Goal: Task Accomplishment & Management: Manage account settings

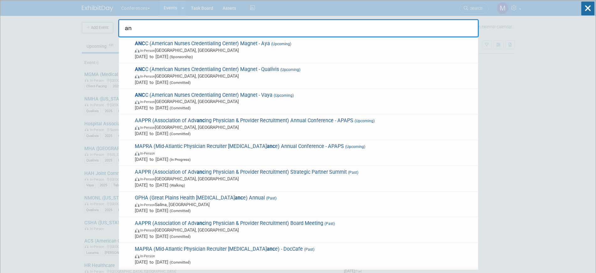
type input "a"
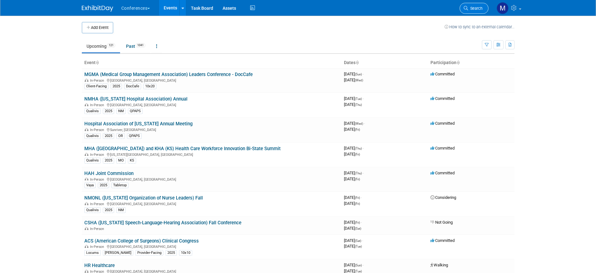
click at [481, 12] on link "Search" at bounding box center [474, 8] width 29 height 11
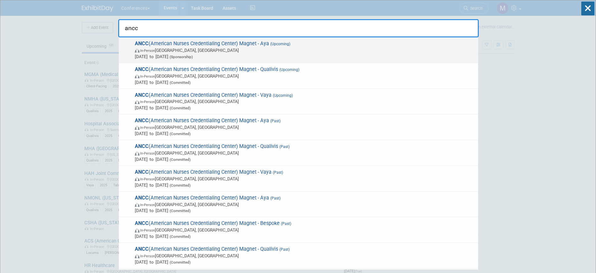
type input "ancc"
click at [176, 57] on span "Oct 8, 2025 to Oct 10, 2025 (Sponsorship)" at bounding box center [305, 56] width 340 height 6
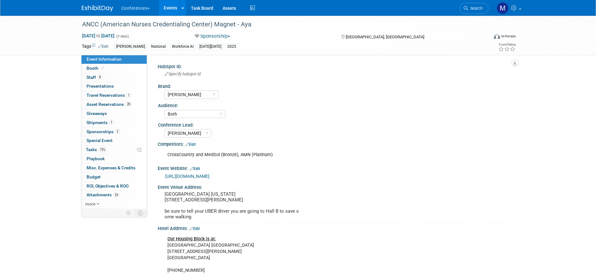
select select "[PERSON_NAME]"
select select "Both"
select select "Stephanie"
click at [193, 176] on link "https://magnetpathwaycon.nursingworld.org/" at bounding box center [187, 175] width 44 height 5
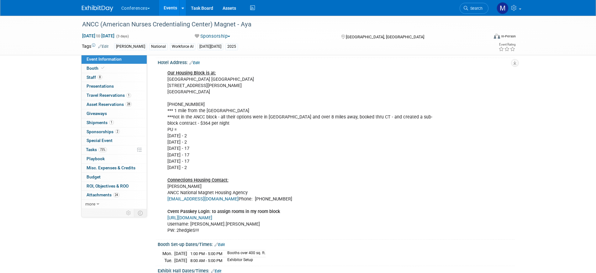
scroll to position [274, 0]
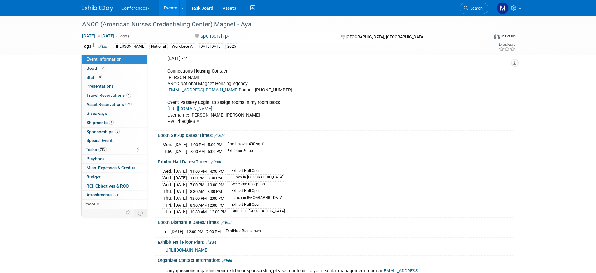
click at [209, 252] on span "https://ancc25.mapyourshow.com/8_0/exhview/index.cfm" at bounding box center [186, 249] width 44 height 5
drag, startPoint x: 109, startPoint y: 130, endPoint x: 113, endPoint y: 130, distance: 3.4
click at [109, 130] on span "Sponsorships 2" at bounding box center [103, 131] width 33 height 5
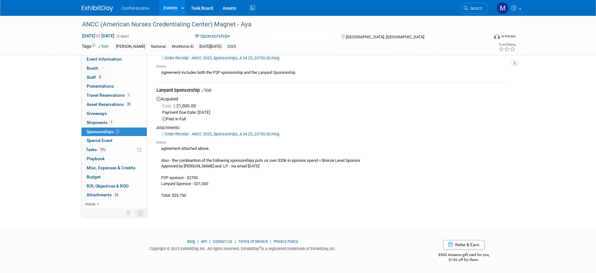
scroll to position [0, 0]
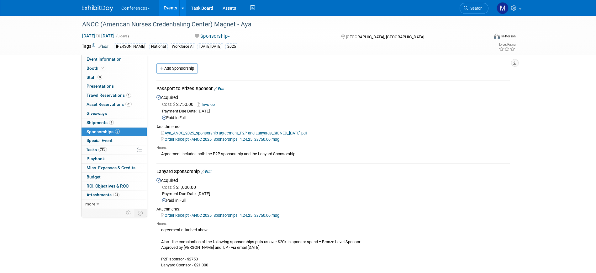
drag, startPoint x: 156, startPoint y: 172, endPoint x: 199, endPoint y: 172, distance: 42.0
click at [199, 172] on div "Lanyard Sponsorship Edit" at bounding box center [332, 172] width 353 height 8
copy div "Lanyard Sponsorship"
click at [114, 69] on link "Booth" at bounding box center [114, 68] width 65 height 9
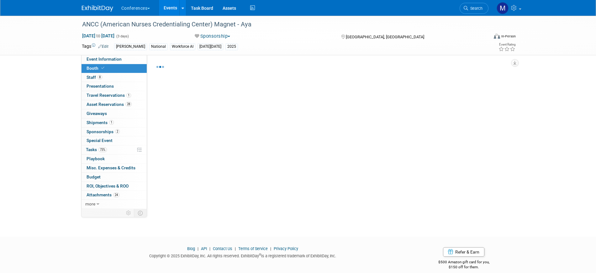
select select "20'x30'"
select select "Yes"
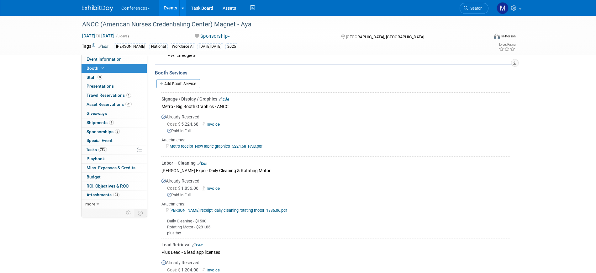
scroll to position [588, 0]
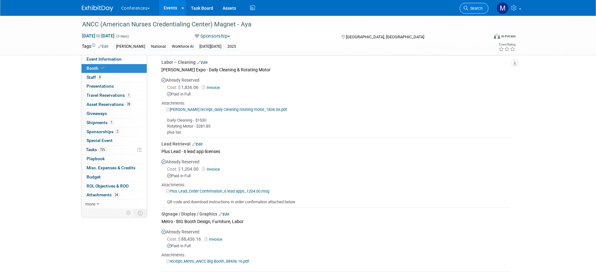
click at [476, 7] on span "Search" at bounding box center [475, 8] width 14 height 5
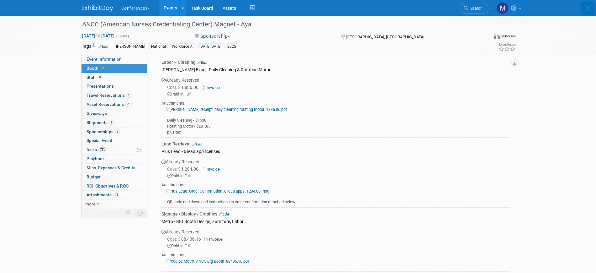
scroll to position [0, 0]
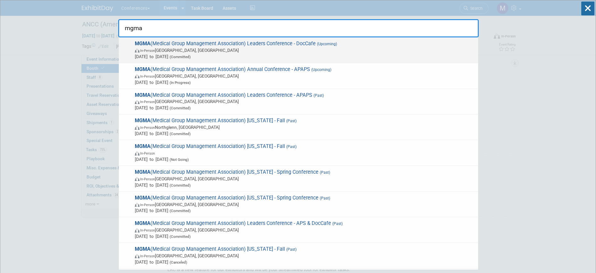
type input "mgma"
click at [269, 53] on span "In-Person Orlando, FL" at bounding box center [305, 50] width 340 height 6
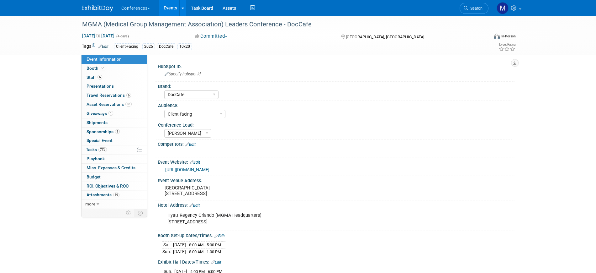
select select "DocCafe"
select select "Client-facing"
select select "Marygrace"
click at [108, 204] on link "more" at bounding box center [114, 203] width 65 height 9
click at [110, 222] on span "Copy/Duplicate Event" at bounding box center [108, 221] width 42 height 5
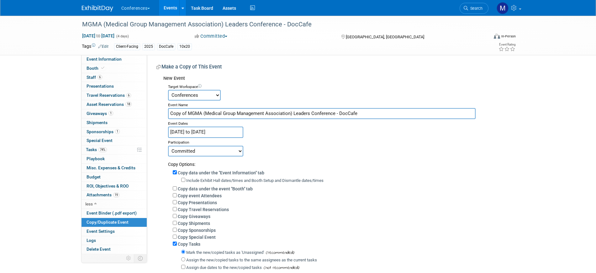
click at [187, 113] on input "Copy of MGMA (Medical Group Management Association) Leaders Conference - DocCafe" at bounding box center [322, 113] width 308 height 11
click at [188, 113] on input "Copy of MGMA (Medical Group Management Association) Leaders Conference - DocCafe" at bounding box center [322, 113] width 308 height 11
type input "MGMA (Medical Group Management Association) Leaders Conference - DocCafe"
click at [194, 130] on input "Sep 28, 2025 to Oct 1, 2025" at bounding box center [205, 131] width 75 height 11
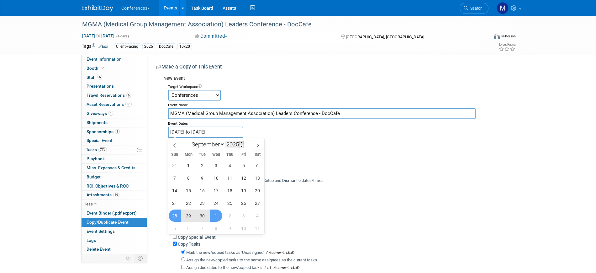
click at [241, 142] on span at bounding box center [241, 143] width 4 height 4
type input "2026"
click at [179, 215] on span "27" at bounding box center [175, 215] width 12 height 12
click at [215, 218] on span "30" at bounding box center [216, 215] width 12 height 12
type input "[DATE] to [DATE]"
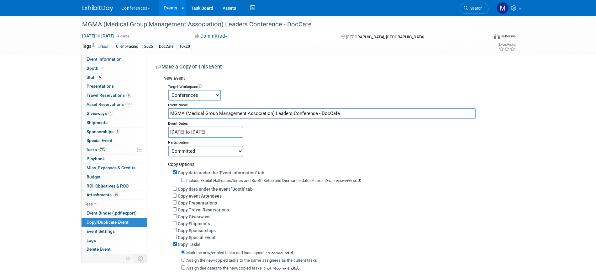
click at [196, 152] on select "Committed Considering Not Going Walking Sponsorship Canceled Waitlisted In Prog…" at bounding box center [205, 151] width 75 height 11
select select "105"
click at [168, 146] on select "Committed Considering Not Going Walking Sponsorship Canceled Waitlisted In Prog…" at bounding box center [205, 151] width 75 height 11
click at [175, 189] on input "Copy data under the event "Booth" tab" at bounding box center [175, 188] width 4 height 4
checkbox input "true"
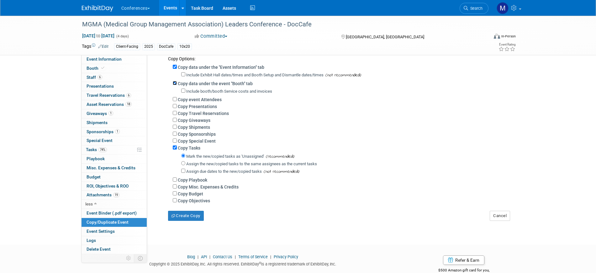
scroll to position [118, 0]
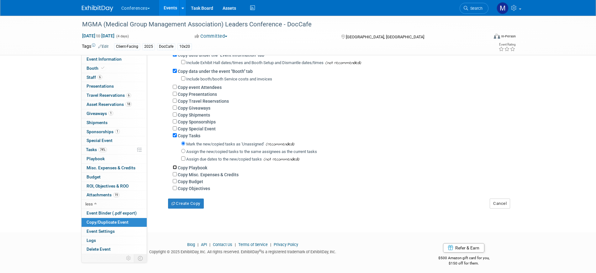
click at [173, 169] on input "Copy Playbook" at bounding box center [175, 167] width 4 height 4
checkbox input "true"
click at [175, 176] on input "Copy Misc. Expenses & Credits" at bounding box center [175, 174] width 4 height 4
checkbox input "true"
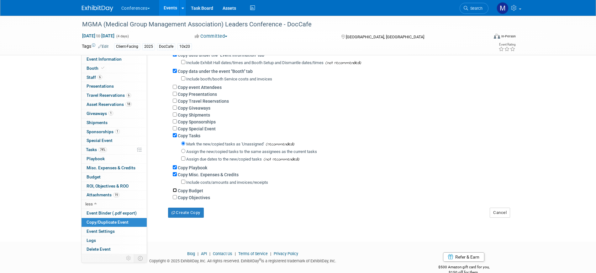
click at [173, 192] on input "Copy Budget" at bounding box center [175, 190] width 4 height 4
checkbox input "true"
click at [177, 169] on input "Copy Playbook" at bounding box center [175, 167] width 4 height 4
checkbox input "false"
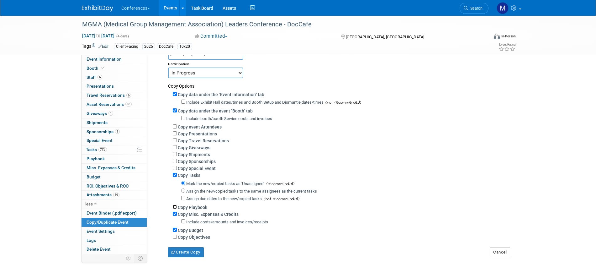
scroll to position [135, 0]
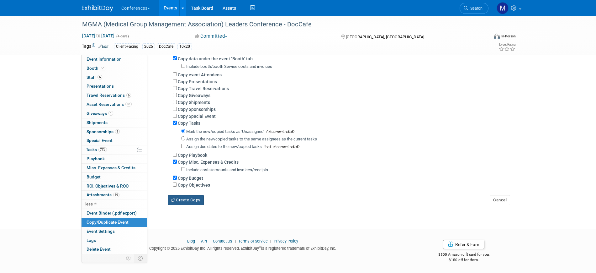
click at [195, 197] on button "Create Copy" at bounding box center [186, 200] width 36 height 10
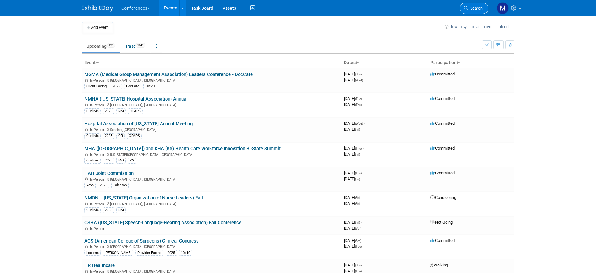
click at [474, 8] on span "Search" at bounding box center [475, 8] width 14 height 5
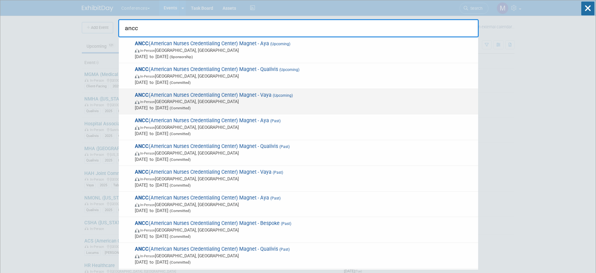
type input "ancc"
click at [294, 98] on span "ANCC (American Nurses Credentialing Center) Magnet - Vaya (Upcoming) In-Person …" at bounding box center [304, 101] width 342 height 19
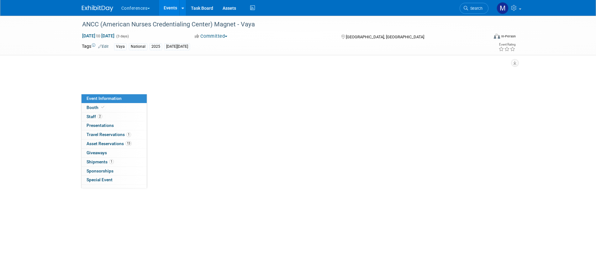
select select "Vaya"
select select "Both"
select select "[PERSON_NAME]"
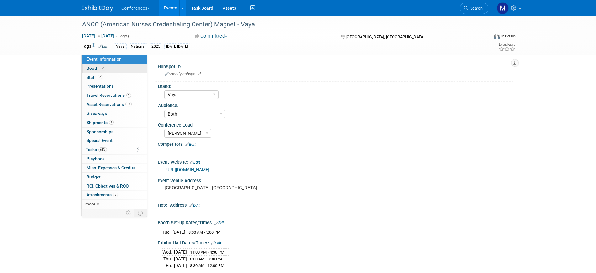
drag, startPoint x: 115, startPoint y: 65, endPoint x: 128, endPoint y: 65, distance: 12.5
click at [115, 65] on link "Booth" at bounding box center [114, 68] width 65 height 9
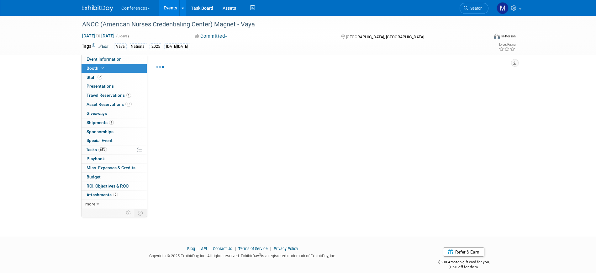
select select "10'x10'"
select select "Yes"
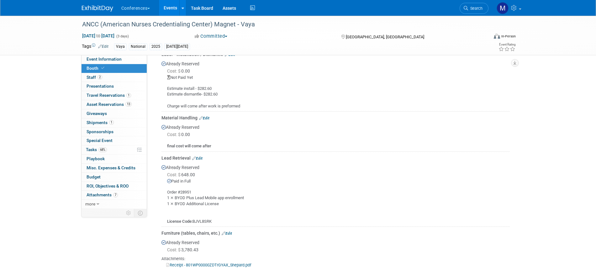
scroll to position [392, 0]
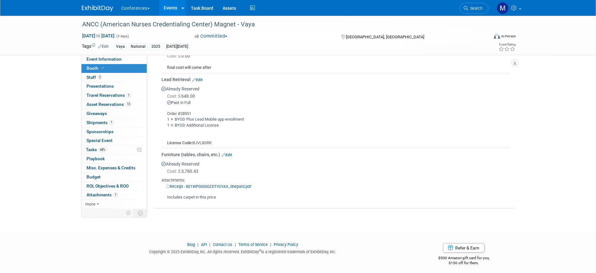
click at [234, 185] on link "Receipt - 801WP00000ZDTrGYAX_Shepard.pdf" at bounding box center [208, 186] width 85 height 5
click at [100, 57] on span "Event Information" at bounding box center [104, 58] width 35 height 5
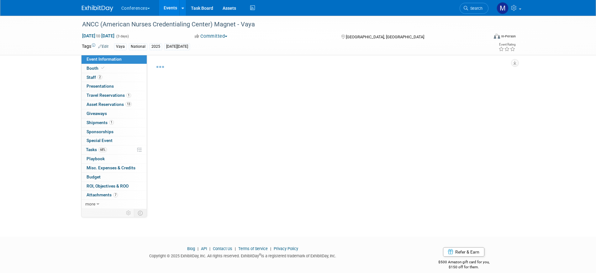
select select "Vaya"
select select "Both"
select select "[PERSON_NAME]"
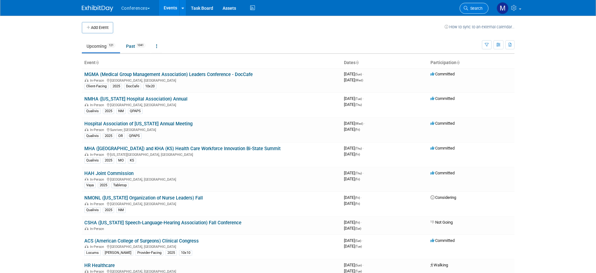
click at [470, 9] on span "Search" at bounding box center [475, 8] width 14 height 5
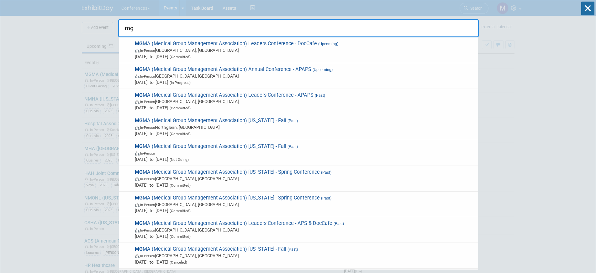
type input "m"
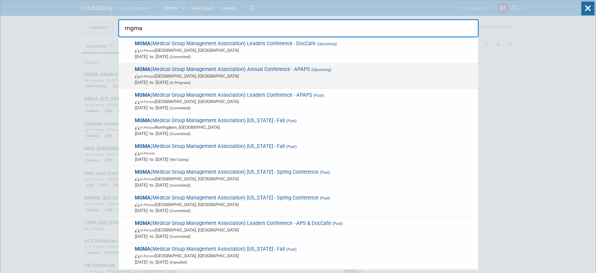
type input "mgma"
click at [341, 66] on span "MGMA (Medical Group Management Association) Annual Conference - APAPS (Upcoming…" at bounding box center [304, 75] width 342 height 19
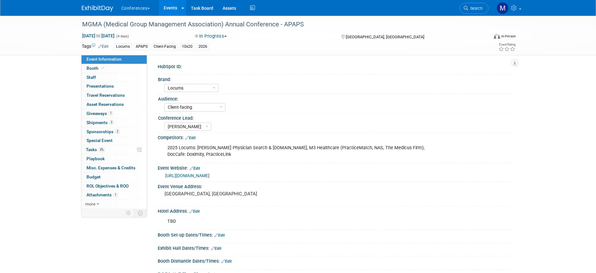
select select "Locums"
select select "Client-facing"
select select "[PERSON_NAME]"
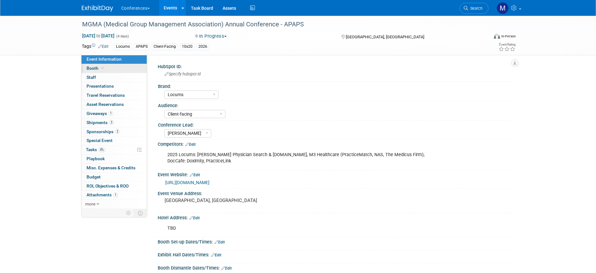
click at [114, 70] on link "Booth" at bounding box center [114, 68] width 65 height 9
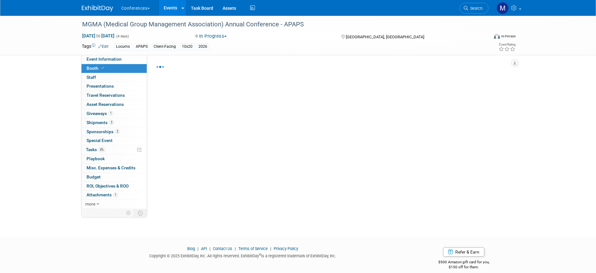
select select "10'x20'"
select select "Yes"
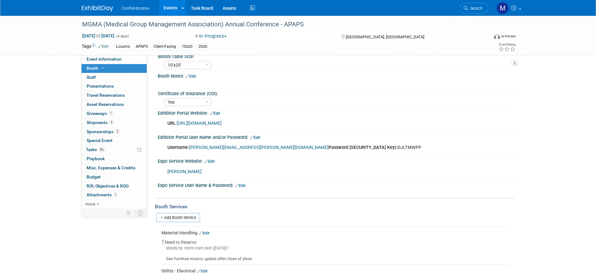
scroll to position [157, 0]
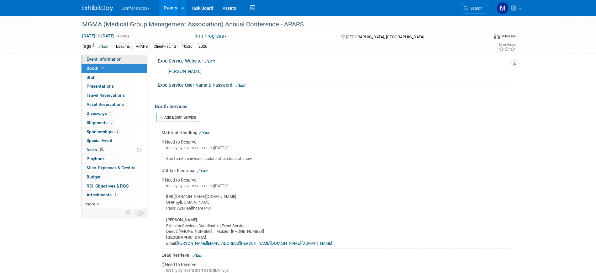
click at [118, 60] on span "Event Information" at bounding box center [104, 58] width 35 height 5
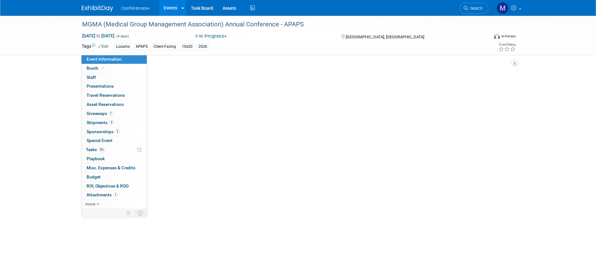
scroll to position [0, 0]
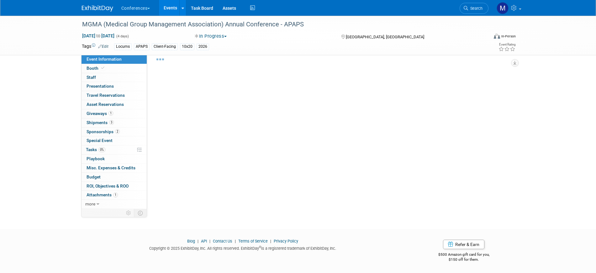
select select "Locums"
select select "Client-facing"
select select "[PERSON_NAME]"
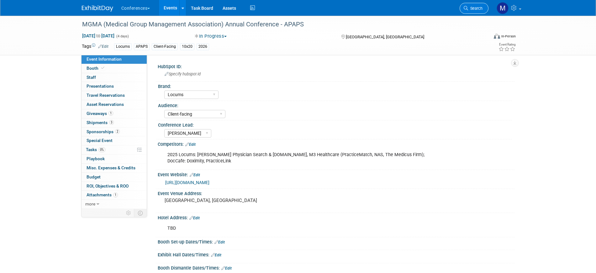
click at [477, 7] on span "Search" at bounding box center [475, 8] width 14 height 5
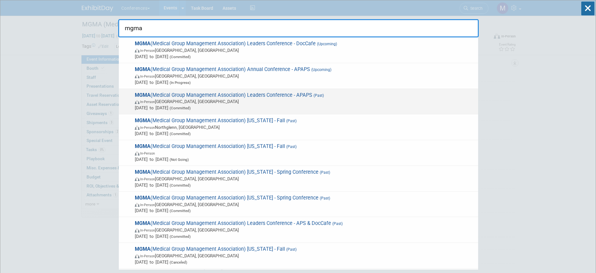
type input "mgma"
click at [312, 108] on span "Sep 27, 2025 to Sep 30, 2025 (Committed)" at bounding box center [305, 107] width 340 height 6
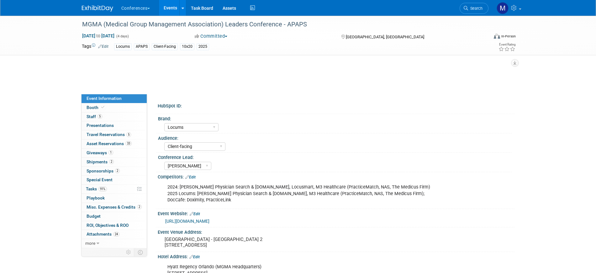
select select "Locums"
select select "Client-facing"
select select "[PERSON_NAME]"
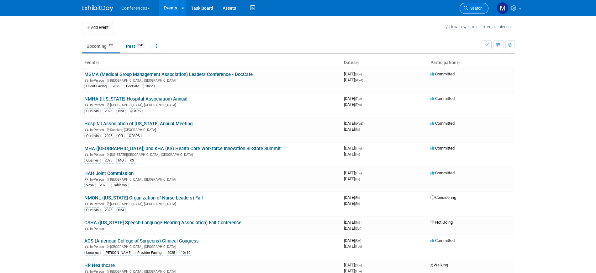
click at [482, 8] on link "Search" at bounding box center [474, 8] width 29 height 11
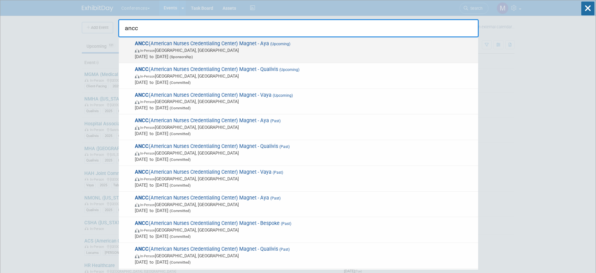
type input "ancc"
click at [278, 37] on div "ANCC (American Nurses Credentialing Center) Magnet - Aya (Upcoming) In-Person A…" at bounding box center [298, 50] width 359 height 26
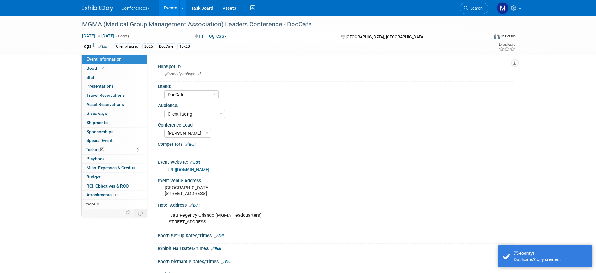
select select "DocCafe"
select select "Client-facing"
select select "[PERSON_NAME]"
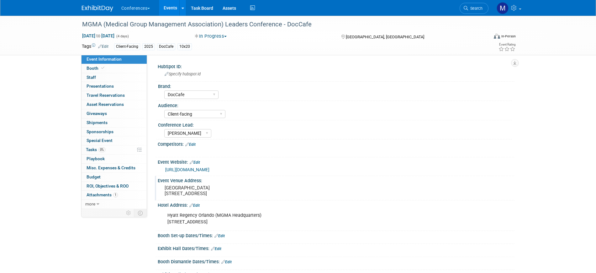
click at [205, 189] on pre "[GEOGRAPHIC_DATA] [STREET_ADDRESS]" at bounding box center [232, 190] width 135 height 11
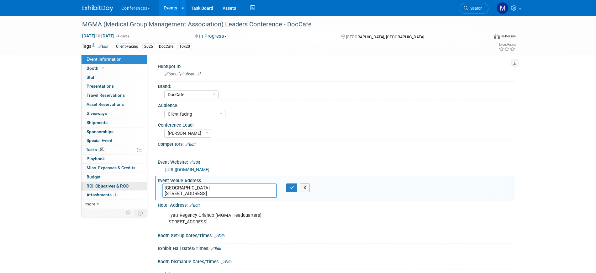
drag, startPoint x: 246, startPoint y: 193, endPoint x: 131, endPoint y: 182, distance: 115.6
click at [131, 182] on div "Event Information Event Info Booth Booth 0 Staff 0 Staff 0 Presentations 0 Pres…" at bounding box center [298, 229] width 442 height 427
click at [202, 215] on div "Hyatt Regency Orlando (MGMA Headquarters) 9801 International Drive, Orlando FL …" at bounding box center [304, 218] width 283 height 19
click at [285, 221] on div "Hyatt Regency Orlando (MGMA Headquarters) 9801 International Drive, Orlando FL …" at bounding box center [304, 218] width 283 height 19
click at [289, 189] on button "button" at bounding box center [291, 187] width 11 height 9
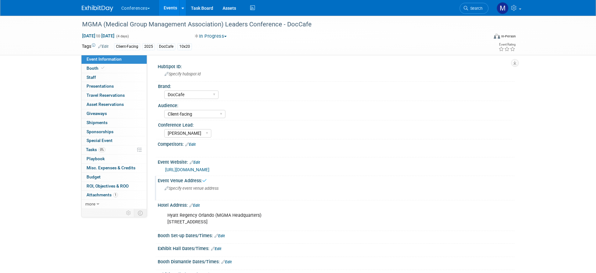
click at [259, 224] on div "Hyatt Regency Orlando (MGMA Headquarters) 9801 International Drive, Orlando FL …" at bounding box center [304, 218] width 283 height 19
click at [200, 206] on link "Edit" at bounding box center [194, 205] width 10 height 4
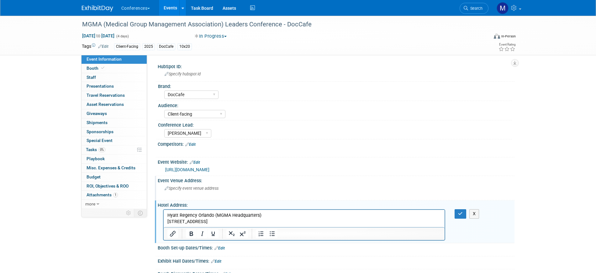
drag, startPoint x: 292, startPoint y: 221, endPoint x: 79, endPoint y: 200, distance: 214.0
click at [163, 210] on html "Hyatt Regency Orlando (MGMA Headquarters) 9801 International Drive, Orlando FL …" at bounding box center [303, 217] width 281 height 15
click at [465, 213] on button "button" at bounding box center [461, 213] width 12 height 9
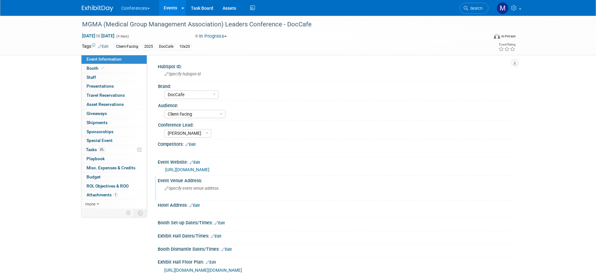
click at [105, 45] on link "Edit" at bounding box center [103, 46] width 10 height 4
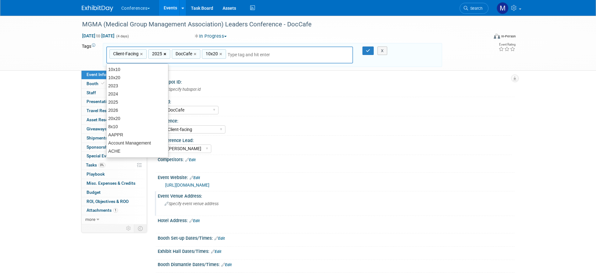
click at [166, 54] on link "×" at bounding box center [166, 53] width 4 height 7
type input "Client-Facing, DocCafe, 10x20"
click at [214, 56] on input "text" at bounding box center [248, 54] width 88 height 6
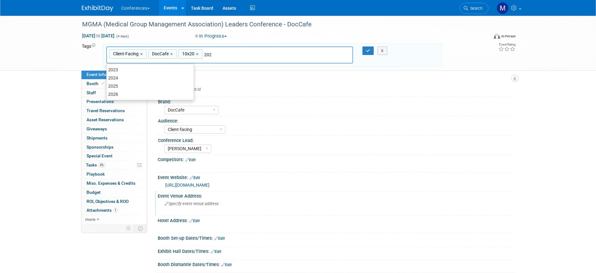
type input "2026"
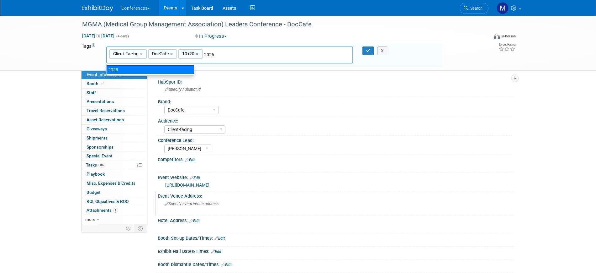
click at [129, 69] on div "2026" at bounding box center [150, 69] width 88 height 9
type input "Client-Facing, DocCafe, 10x20, 2026"
click at [369, 51] on icon "button" at bounding box center [368, 51] width 4 height 4
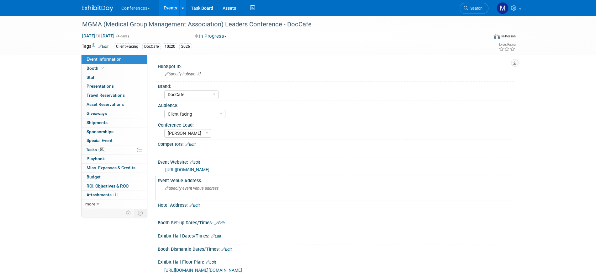
click at [199, 162] on link "Edit" at bounding box center [195, 162] width 10 height 4
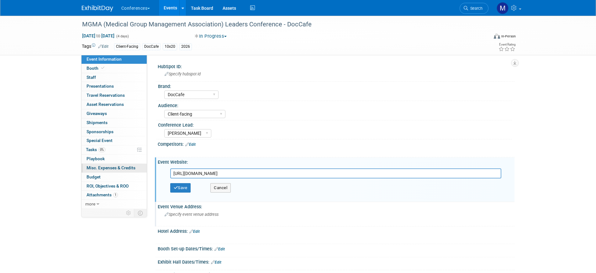
drag, startPoint x: 291, startPoint y: 173, endPoint x: 119, endPoint y: 168, distance: 172.0
click at [119, 168] on div "Event Information Event Info Booth Booth 0 Staff 0 Staff 0 Presentations 0 Pres…" at bounding box center [298, 236] width 442 height 441
click at [179, 188] on button "Save" at bounding box center [180, 187] width 21 height 9
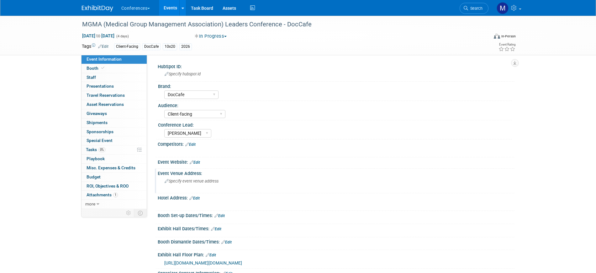
click at [181, 186] on div "Specify event venue address" at bounding box center [231, 183] width 139 height 14
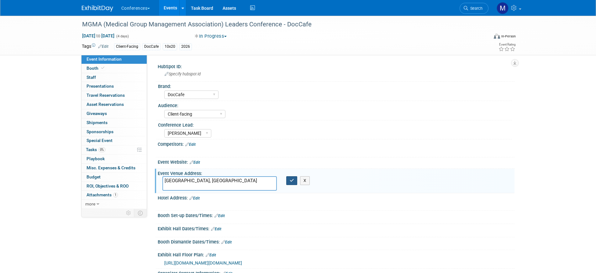
type textarea "[GEOGRAPHIC_DATA], [GEOGRAPHIC_DATA]"
click at [288, 179] on button "button" at bounding box center [291, 180] width 11 height 9
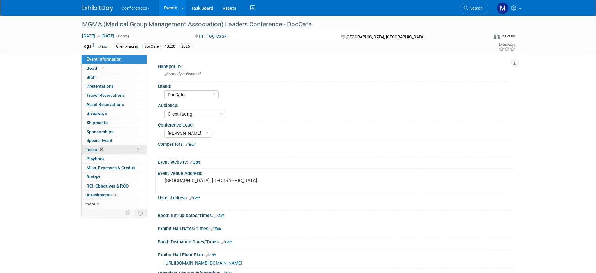
click at [88, 148] on span "Tasks 0%" at bounding box center [95, 149] width 19 height 5
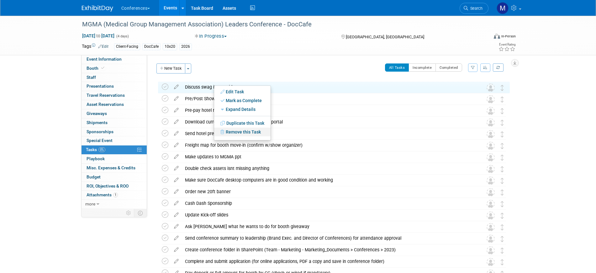
click at [240, 130] on link "Remove this Task" at bounding box center [242, 131] width 56 height 9
click at [295, 137] on link "Yes" at bounding box center [294, 137] width 18 height 10
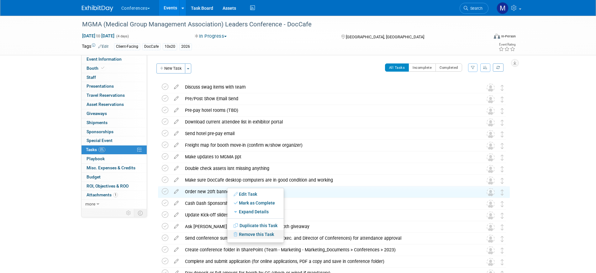
click at [256, 231] on link "Remove this Task" at bounding box center [255, 234] width 56 height 9
click at [308, 238] on link "Yes" at bounding box center [307, 239] width 18 height 10
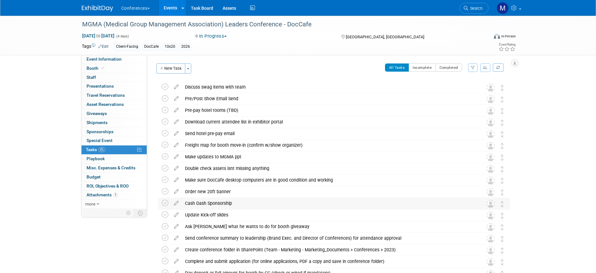
click at [199, 200] on div "Cash Dash Sponsorship" at bounding box center [328, 203] width 292 height 11
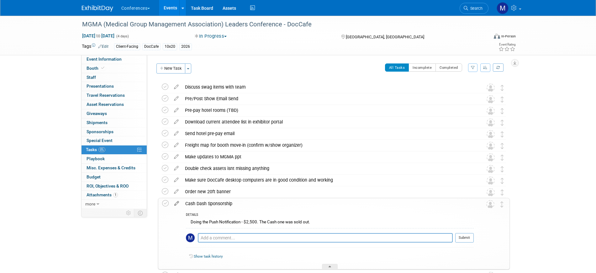
click at [178, 202] on icon at bounding box center [176, 202] width 11 height 8
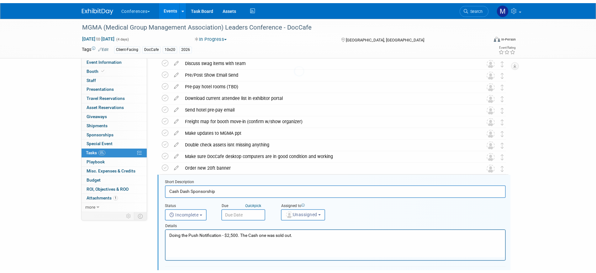
scroll to position [106, 0]
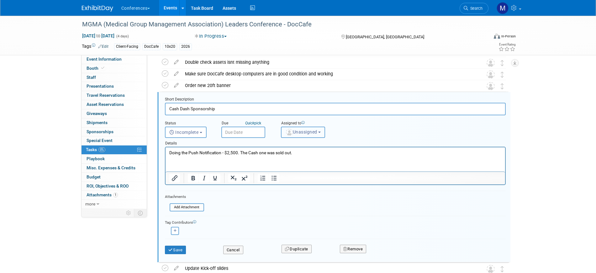
click at [296, 134] on span "Unassigned" at bounding box center [301, 131] width 32 height 5
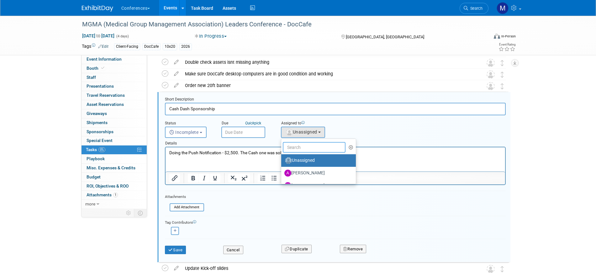
click at [294, 143] on input "text" at bounding box center [314, 147] width 63 height 11
type input "mar"
click at [309, 157] on label "Marygrace LeGros (me)" at bounding box center [317, 160] width 66 height 10
click at [282, 157] on input "Marygrace LeGros (me)" at bounding box center [280, 159] width 4 height 4
select select "44aca64b-5a90-4919-a819-d2f91ad54103"
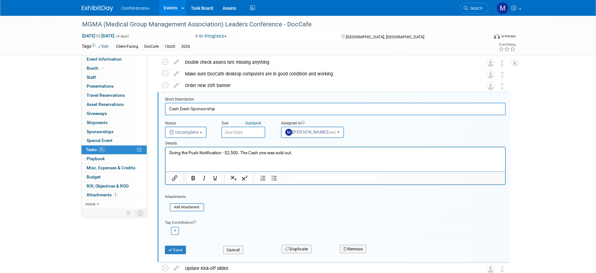
drag, startPoint x: 268, startPoint y: 150, endPoint x: 91, endPoint y: 137, distance: 177.3
click at [165, 147] on html "Doing the Push Notification - $2,500. The Cash one was sold out." at bounding box center [335, 151] width 340 height 8
click at [239, 134] on input "text" at bounding box center [243, 131] width 44 height 11
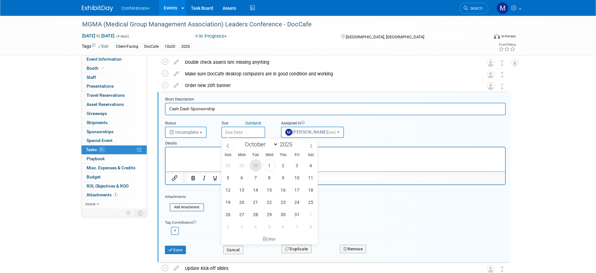
drag, startPoint x: 258, startPoint y: 165, endPoint x: 37, endPoint y: 5, distance: 272.7
click at [258, 165] on span "30" at bounding box center [256, 165] width 12 height 12
type input "Sep 30, 2025"
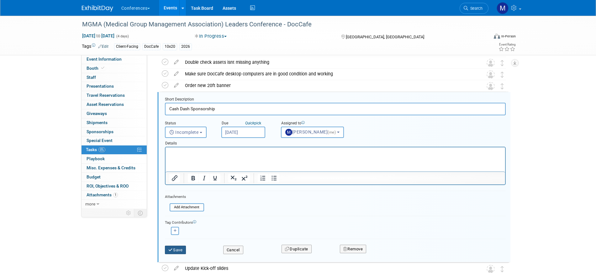
click at [178, 250] on button "Save" at bounding box center [175, 249] width 21 height 9
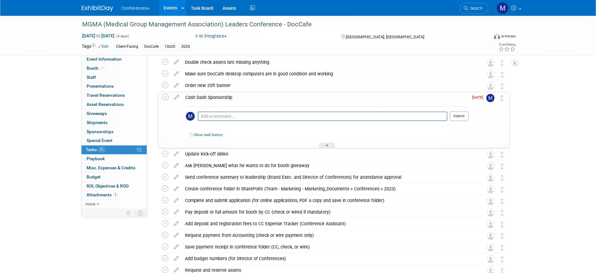
click at [176, 96] on icon at bounding box center [176, 96] width 11 height 8
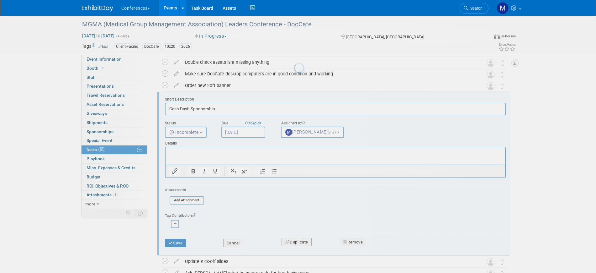
scroll to position [0, 0]
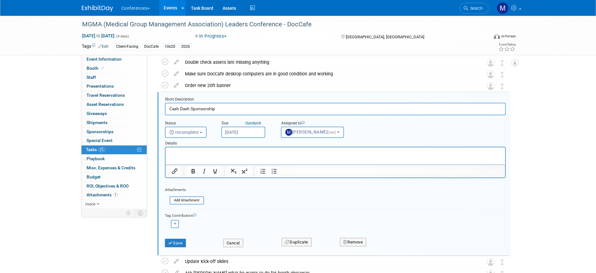
click at [249, 132] on input "Sep 30, 2025" at bounding box center [243, 131] width 44 height 11
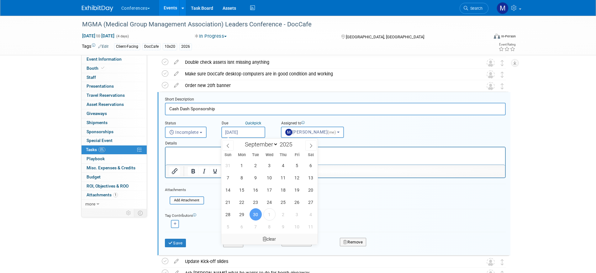
click at [273, 236] on div "clear" at bounding box center [269, 238] width 97 height 11
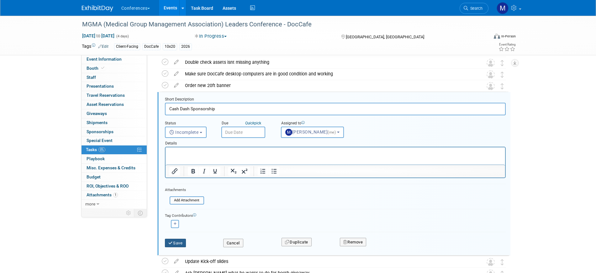
click at [175, 241] on button "Save" at bounding box center [175, 242] width 21 height 9
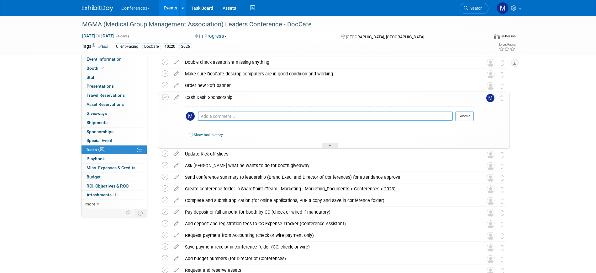
click at [224, 114] on textarea at bounding box center [325, 115] width 255 height 9
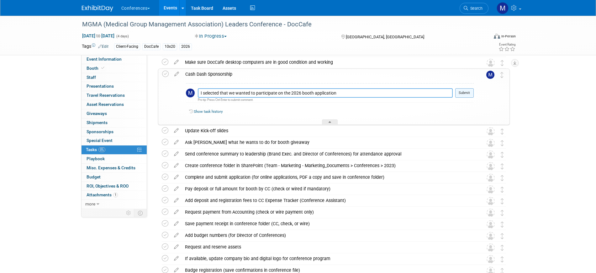
type textarea "I selected that we wanted to participate on the 2026 booth application"
click at [464, 92] on button "Submit" at bounding box center [464, 92] width 19 height 9
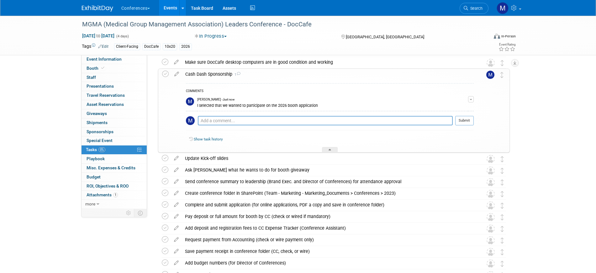
click at [199, 75] on div "Cash Dash Sponsorship 1" at bounding box center [328, 74] width 292 height 11
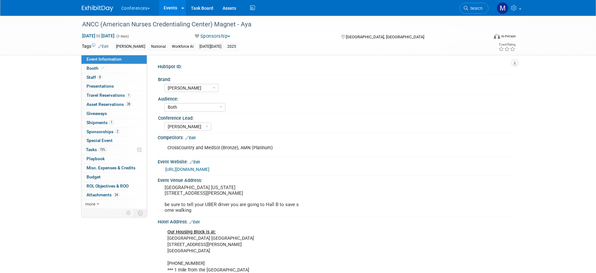
select select "[PERSON_NAME]"
select select "Both"
select select "[PERSON_NAME]"
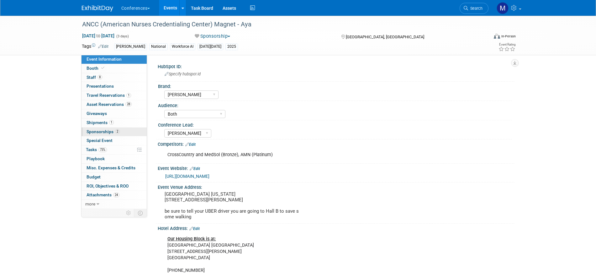
click at [105, 133] on span "Sponsorships 2" at bounding box center [103, 131] width 33 height 5
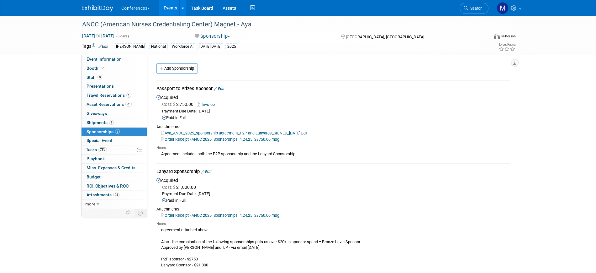
click at [239, 131] on link "Aya_ANCC_2025_sponsorship agreement_P2P and Lanyards_SIGNED_[DATE].pdf" at bounding box center [234, 132] width 146 height 5
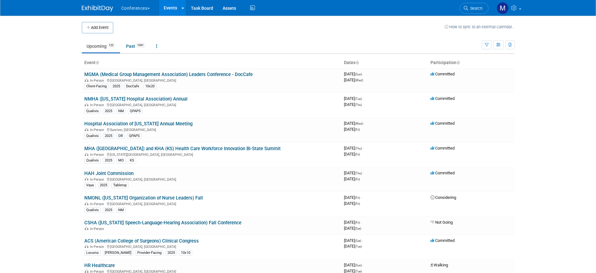
click at [473, 7] on span "Search" at bounding box center [475, 8] width 14 height 5
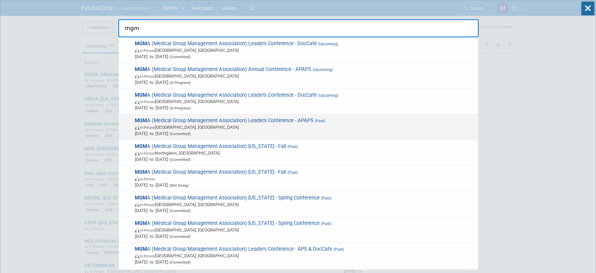
type input "mgm"
click at [313, 118] on span "MGM A (Medical Group Management Association) Leaders Conference - APAPS (Past) …" at bounding box center [304, 126] width 342 height 19
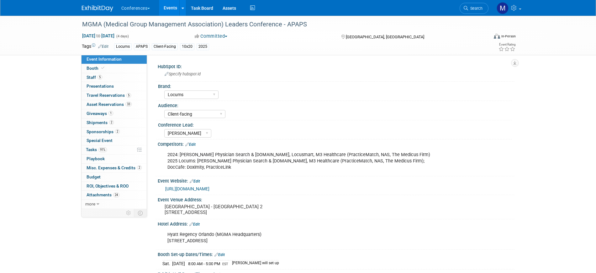
select select "Locums"
select select "Client-facing"
select select "[PERSON_NAME]"
click at [121, 68] on link "Booth" at bounding box center [114, 68] width 65 height 9
select select "10'x20'"
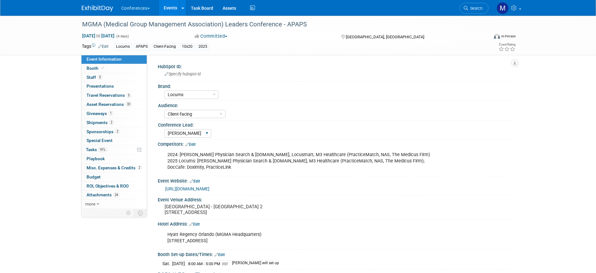
select select "Yes"
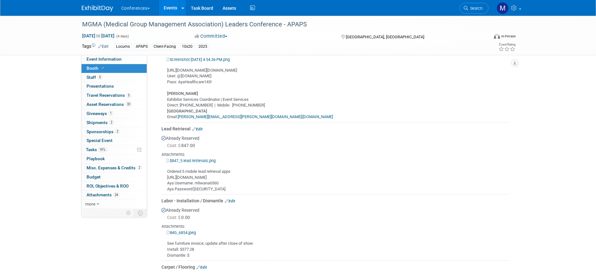
scroll to position [353, 0]
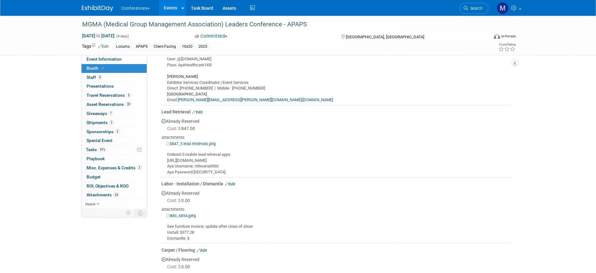
drag, startPoint x: 167, startPoint y: 160, endPoint x: 237, endPoint y: 161, distance: 70.9
click at [237, 161] on div "Ordered 5 mobile lead retrieval apps [URL][DOMAIN_NAME] Aya Username: mliwana65…" at bounding box center [336, 160] width 348 height 28
copy div "[URL][DOMAIN_NAME]"
click at [485, 7] on link "Search" at bounding box center [474, 8] width 29 height 11
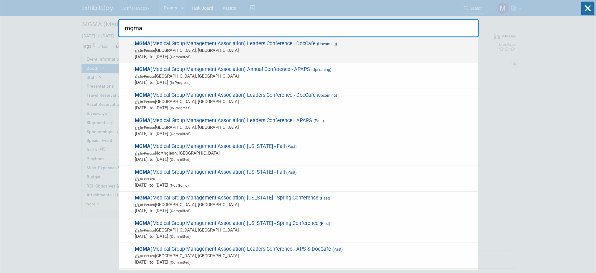
type input "mgma"
click at [330, 50] on span "In-Person [GEOGRAPHIC_DATA], [GEOGRAPHIC_DATA]" at bounding box center [305, 50] width 340 height 6
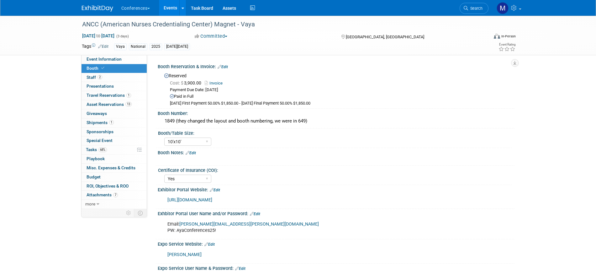
select select "10'x10'"
select select "Yes"
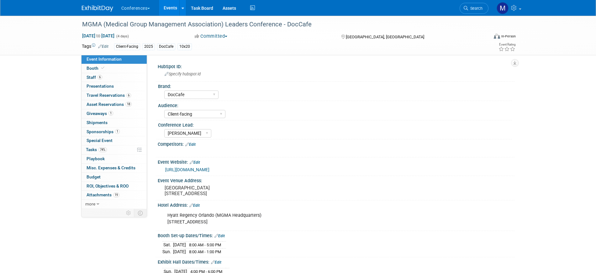
select select "DocCafe"
select select "Client-facing"
select select "[PERSON_NAME]"
click at [115, 150] on link "74% Tasks 74%" at bounding box center [114, 149] width 65 height 9
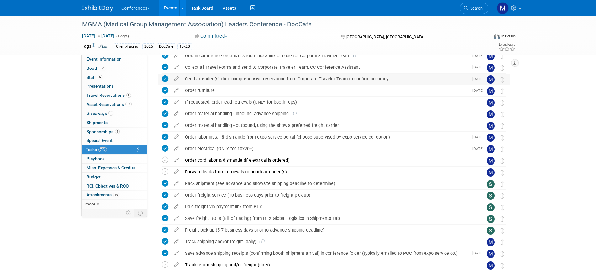
scroll to position [475, 0]
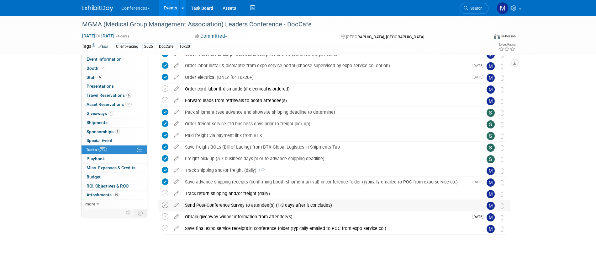
click at [166, 205] on icon at bounding box center [165, 204] width 7 height 7
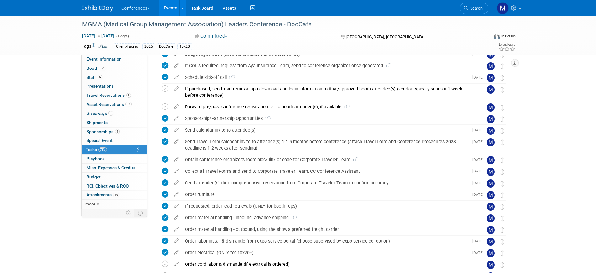
scroll to position [279, 0]
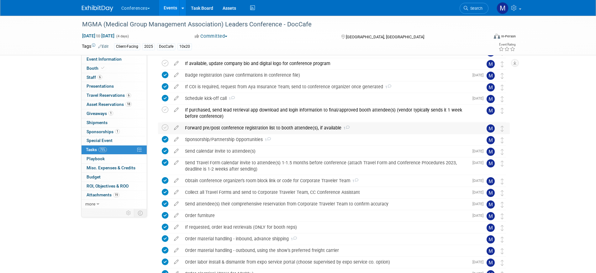
click at [277, 129] on div "Forward pre/post conference registration list to booth attendee(s), if availabl…" at bounding box center [328, 127] width 292 height 11
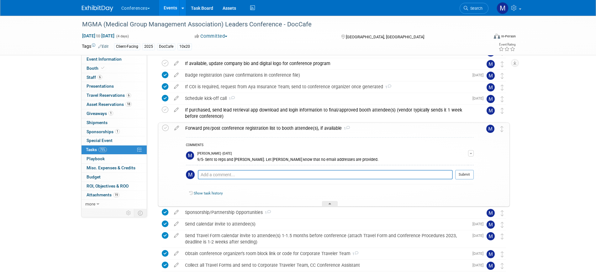
click at [277, 129] on div "Forward pre/post conference registration list to booth attendee(s), if availabl…" at bounding box center [328, 128] width 292 height 11
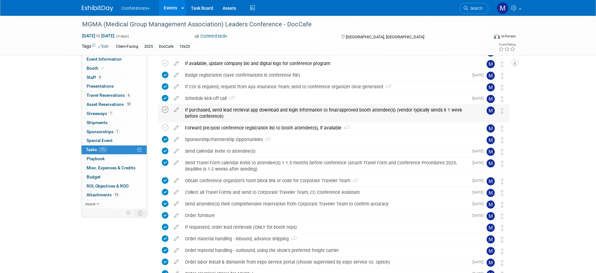
click at [166, 109] on icon at bounding box center [165, 109] width 7 height 7
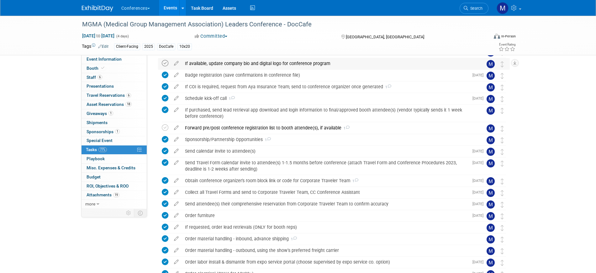
click at [163, 61] on icon at bounding box center [165, 63] width 7 height 7
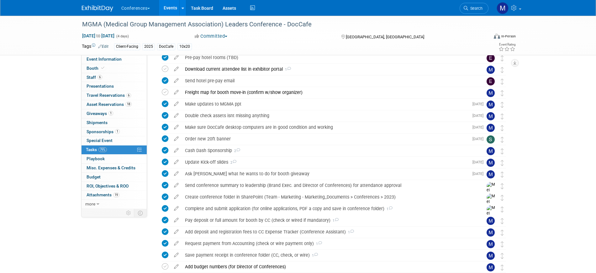
scroll to position [4, 0]
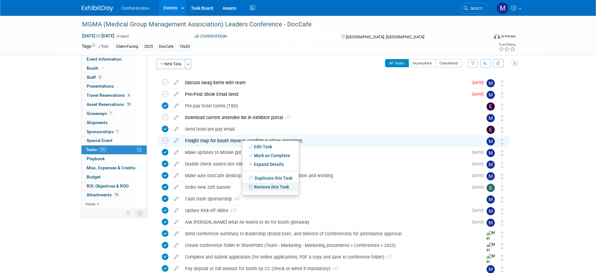
drag, startPoint x: 267, startPoint y: 187, endPoint x: 273, endPoint y: 188, distance: 5.9
click at [267, 187] on link "Remove this Task" at bounding box center [270, 186] width 56 height 9
click at [322, 192] on link "Yes" at bounding box center [322, 192] width 18 height 10
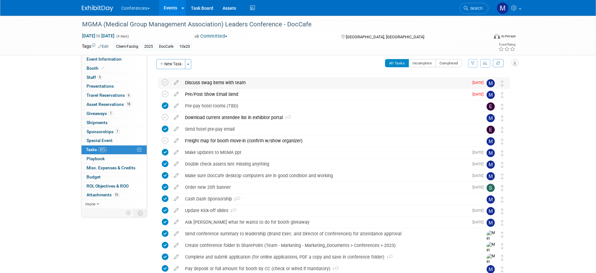
click at [216, 84] on div "Discuss swag items with team" at bounding box center [325, 82] width 287 height 11
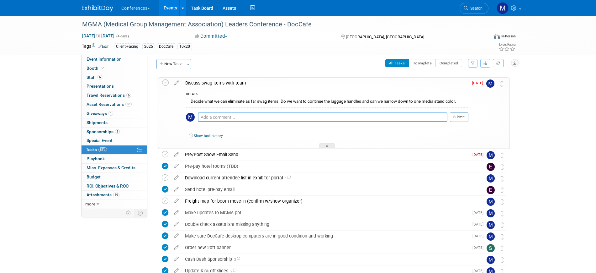
click at [222, 117] on textarea at bounding box center [323, 116] width 250 height 9
type textarea "W"
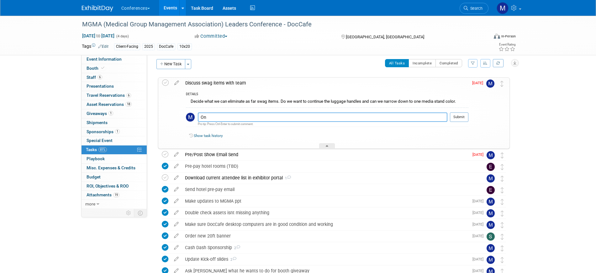
type textarea "O"
type textarea "they all agreed the luggage holders can be eliminated"
click at [460, 116] on button "Submit" at bounding box center [459, 116] width 19 height 9
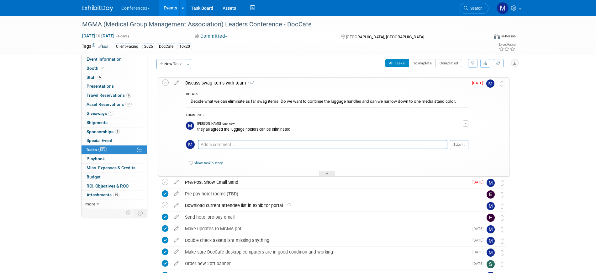
click at [234, 83] on div "Discuss swag items with team 1" at bounding box center [325, 82] width 286 height 11
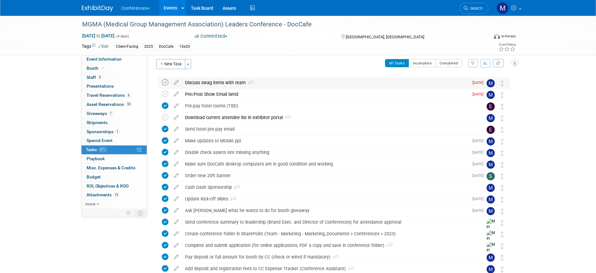
click at [166, 82] on icon at bounding box center [165, 82] width 7 height 7
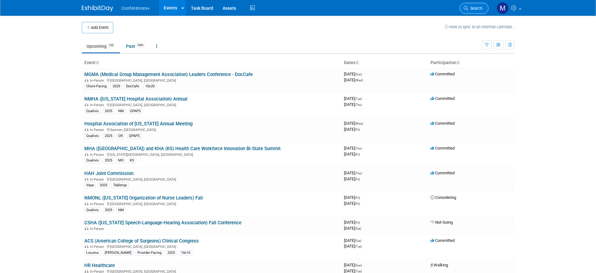
click at [474, 7] on span "Search" at bounding box center [475, 8] width 14 height 5
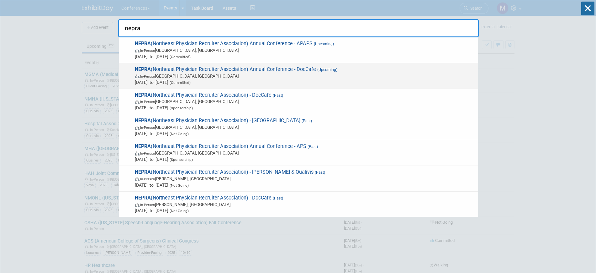
type input "nepra"
click at [212, 73] on span "In-Person [GEOGRAPHIC_DATA], [GEOGRAPHIC_DATA]" at bounding box center [305, 76] width 340 height 6
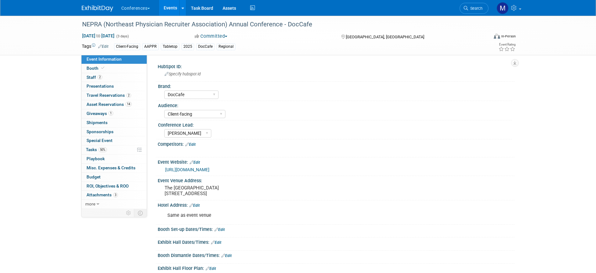
select select "DocCafe"
select select "Client-facing"
select select "[PERSON_NAME]"
drag, startPoint x: 128, startPoint y: 105, endPoint x: 186, endPoint y: 110, distance: 58.2
click at [128, 105] on span "14" at bounding box center [128, 104] width 6 height 5
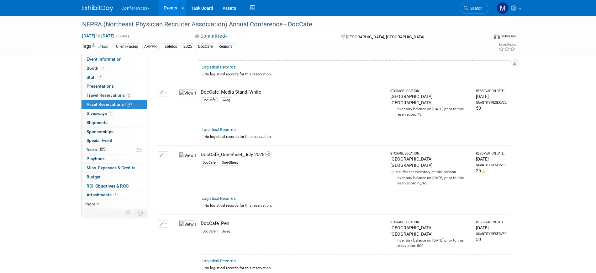
scroll to position [666, 0]
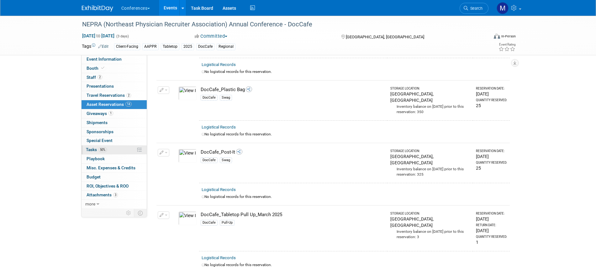
click at [107, 150] on link "50% Tasks 50%" at bounding box center [114, 149] width 65 height 9
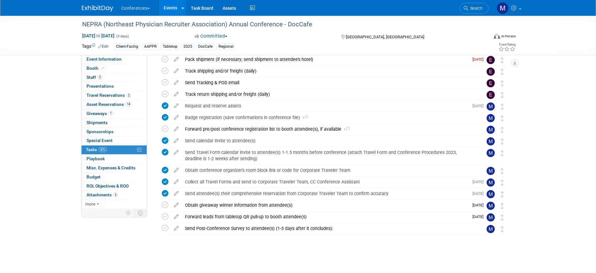
scroll to position [0, 0]
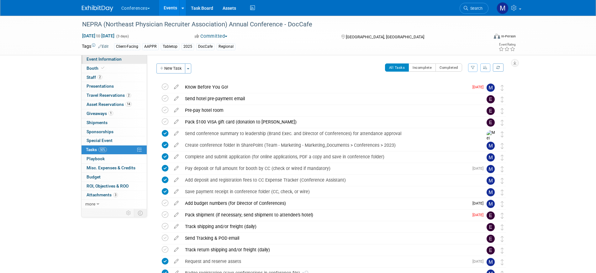
click at [107, 58] on span "Event Information" at bounding box center [104, 58] width 35 height 5
select select "DocCafe"
select select "Client-facing"
select select "[PERSON_NAME]"
